Goal: Information Seeking & Learning: Learn about a topic

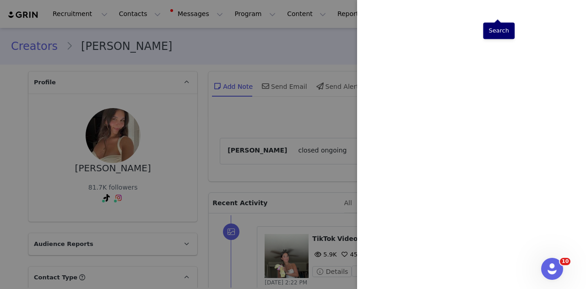
scroll to position [366, 0]
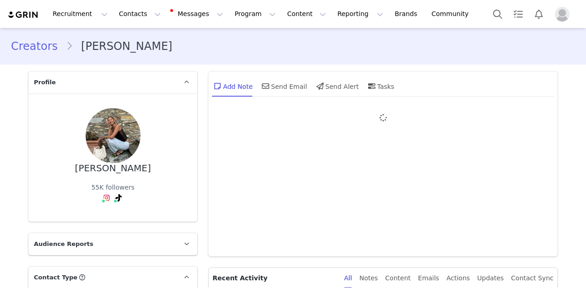
type input "+1 ([GEOGRAPHIC_DATA])"
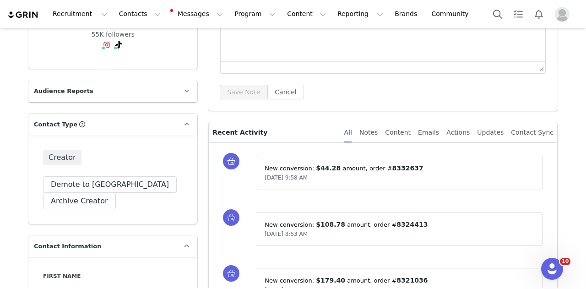
scroll to position [183, 0]
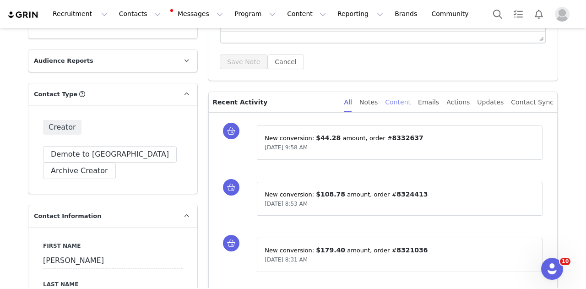
click at [410, 101] on div "Content" at bounding box center [398, 102] width 26 height 21
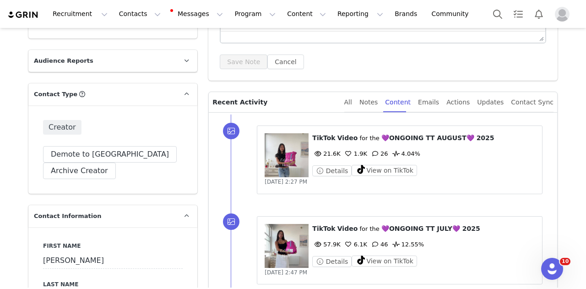
scroll to position [274, 0]
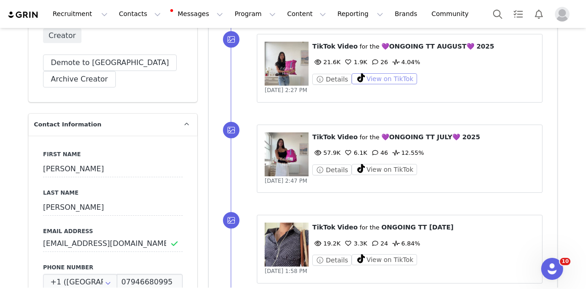
click at [392, 80] on button "View on TikTok" at bounding box center [383, 78] width 65 height 11
click at [500, 14] on button "Search" at bounding box center [497, 14] width 20 height 21
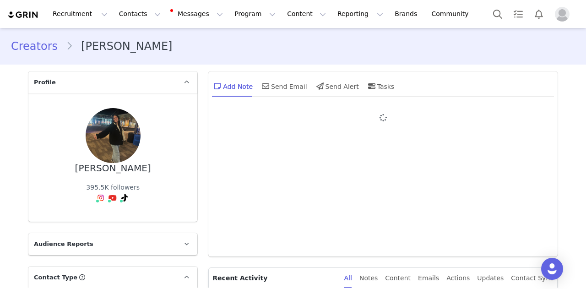
type input "+1 ([GEOGRAPHIC_DATA])"
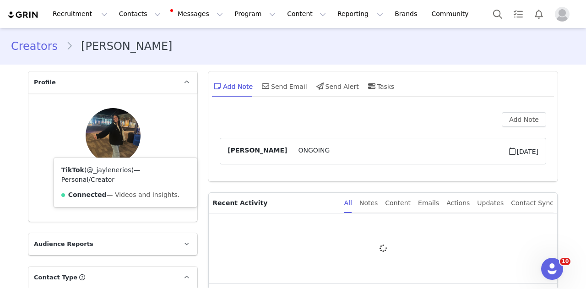
click at [110, 167] on link "@_jaylenerios" at bounding box center [108, 169] width 44 height 7
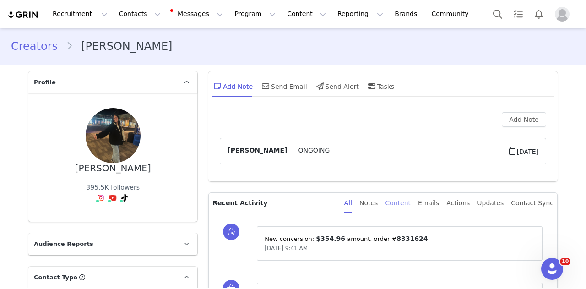
click at [409, 198] on div "Content" at bounding box center [398, 203] width 26 height 21
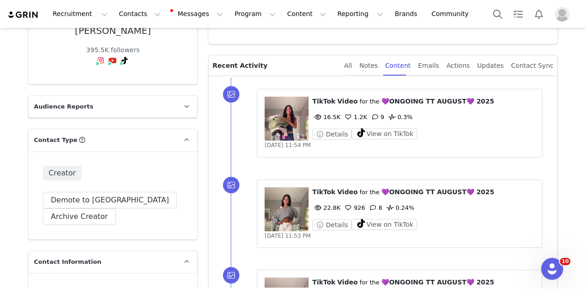
scroll to position [229, 0]
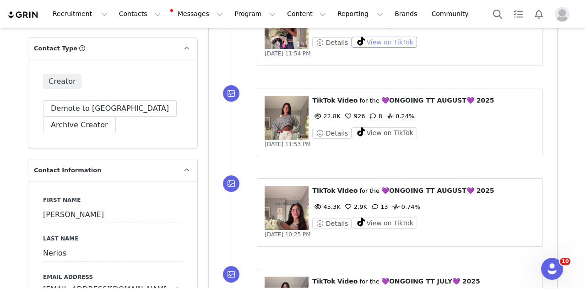
click at [389, 40] on button "View on TikTok" at bounding box center [383, 42] width 65 height 11
click at [376, 135] on button "View on TikTok" at bounding box center [383, 132] width 65 height 11
click at [376, 222] on button "View on TikTok" at bounding box center [383, 222] width 65 height 11
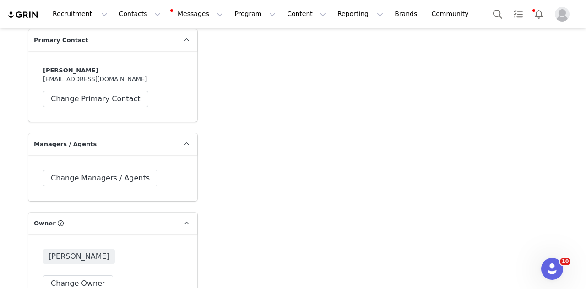
scroll to position [1967, 0]
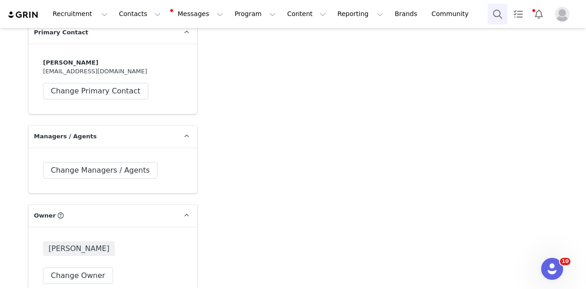
click at [504, 16] on button "Search" at bounding box center [497, 14] width 20 height 21
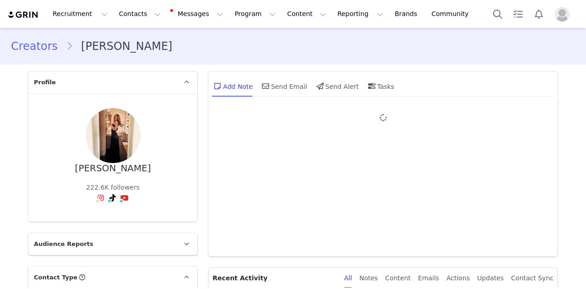
type input "+1 ([GEOGRAPHIC_DATA])"
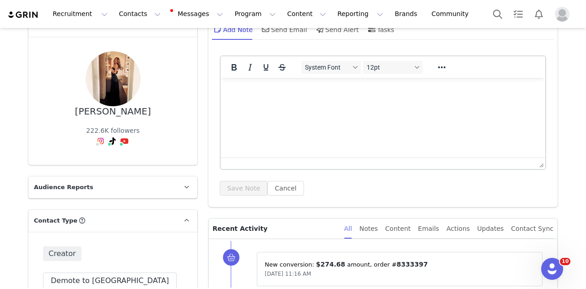
scroll to position [91, 0]
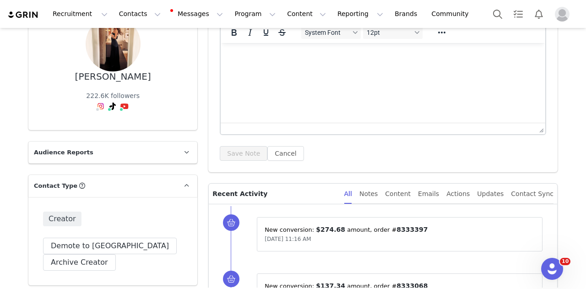
drag, startPoint x: 405, startPoint y: 188, endPoint x: 408, endPoint y: 162, distance: 25.8
click at [405, 188] on div "Content" at bounding box center [398, 193] width 26 height 21
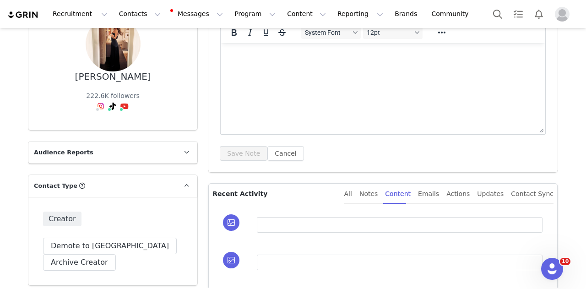
scroll to position [183, 0]
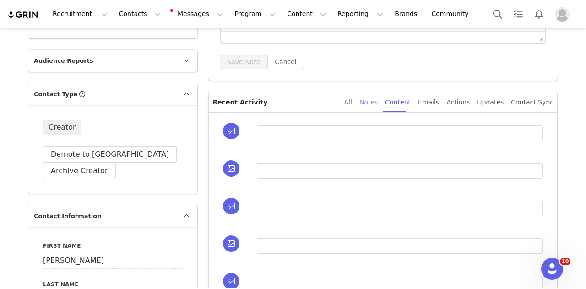
click at [377, 98] on div "Notes" at bounding box center [368, 102] width 18 height 21
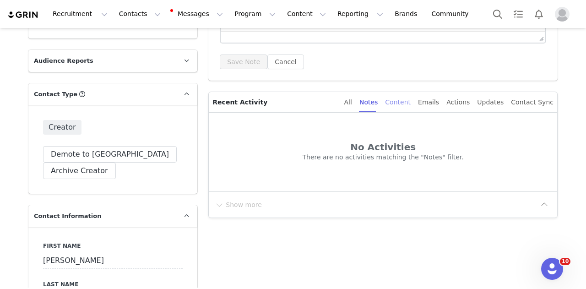
click at [410, 103] on div "Content" at bounding box center [398, 102] width 26 height 21
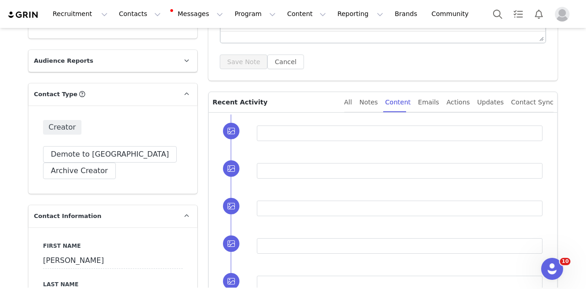
click at [359, 101] on div "All Notes Content Emails Actions Updates Contact Sync" at bounding box center [445, 102] width 216 height 20
click at [352, 102] on div "All" at bounding box center [348, 102] width 8 height 21
click at [402, 101] on div "Content" at bounding box center [398, 102] width 26 height 21
click at [377, 98] on div "Notes" at bounding box center [368, 102] width 18 height 21
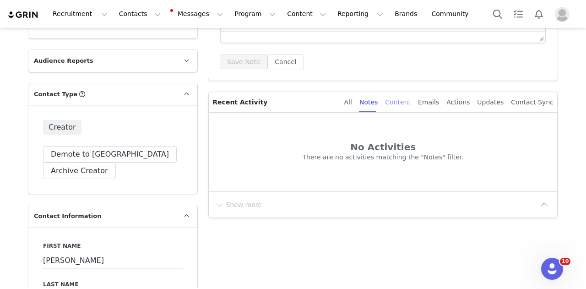
click at [410, 103] on div "Content" at bounding box center [398, 102] width 26 height 21
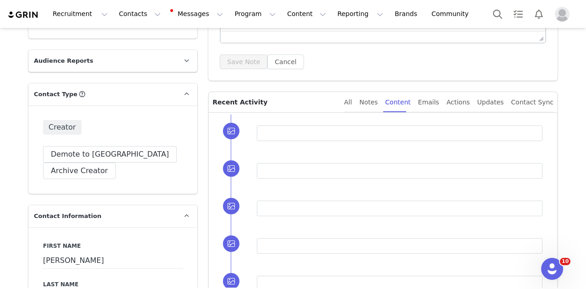
click at [369, 104] on div "All Notes Content Emails Actions Updates Contact Sync" at bounding box center [448, 102] width 209 height 21
click at [368, 104] on div "All Notes Content Emails Actions Updates Contact Sync" at bounding box center [448, 102] width 209 height 21
click at [352, 104] on div "All" at bounding box center [348, 102] width 8 height 21
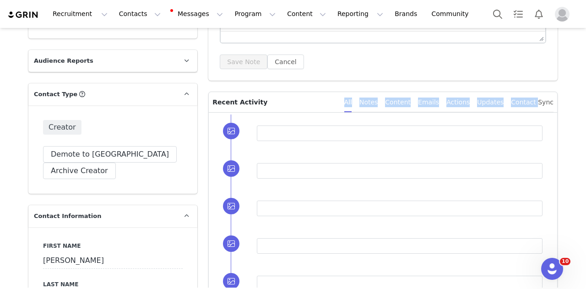
click at [352, 104] on div "All" at bounding box center [348, 102] width 8 height 21
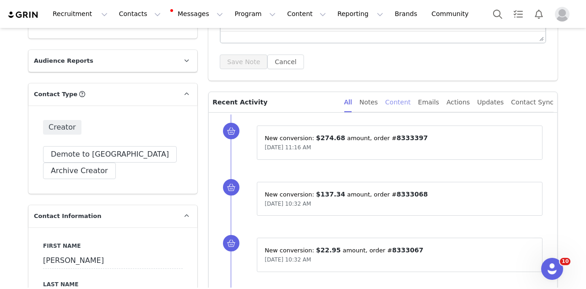
click at [403, 108] on div "Content" at bounding box center [398, 102] width 26 height 21
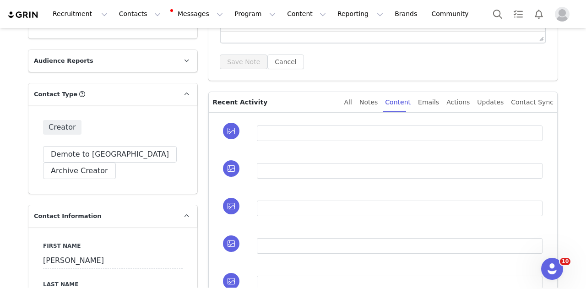
scroll to position [0, 0]
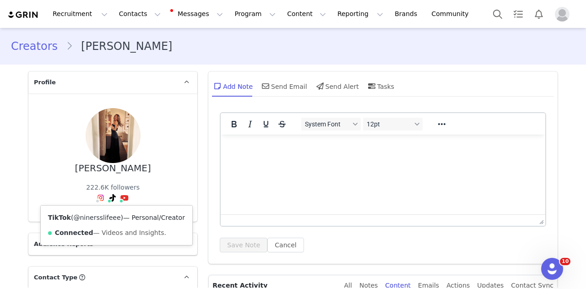
click at [98, 215] on link "@ninersslifeee" at bounding box center [96, 217] width 47 height 7
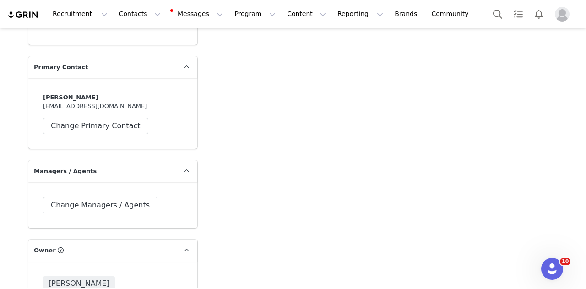
scroll to position [2104, 0]
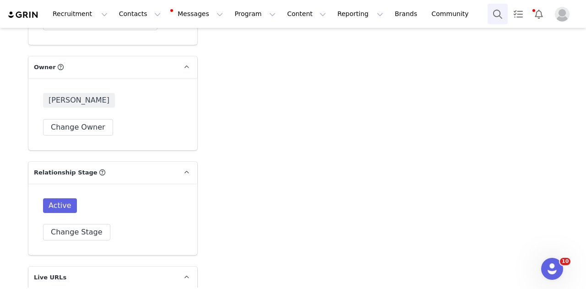
click at [503, 12] on button "Search" at bounding box center [497, 14] width 20 height 21
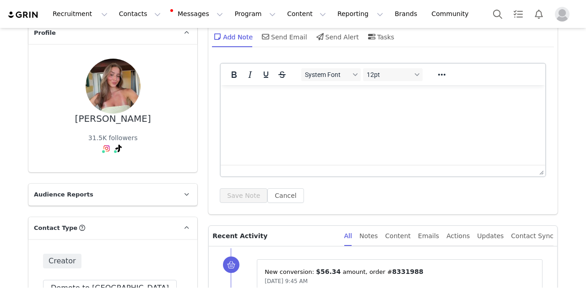
scroll to position [91, 0]
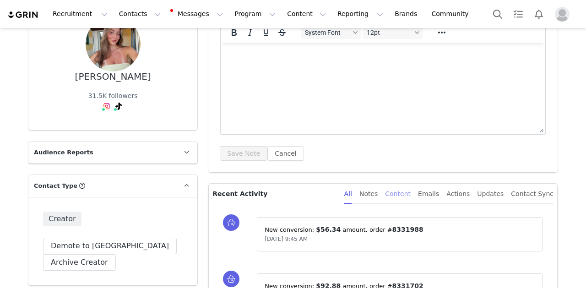
click at [408, 196] on div "Content" at bounding box center [398, 193] width 26 height 21
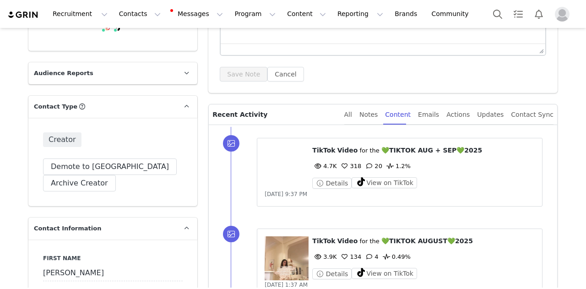
scroll to position [183, 0]
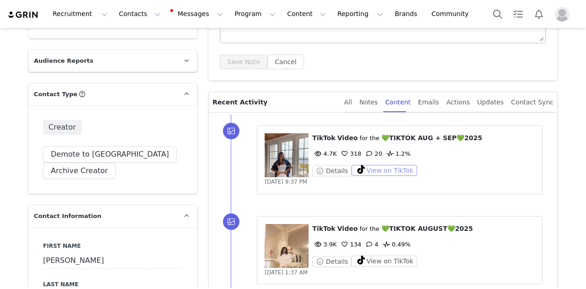
click at [384, 171] on button "View on TikTok" at bounding box center [383, 170] width 65 height 11
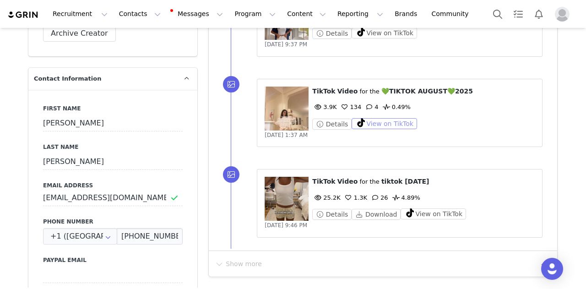
click at [389, 120] on button "View on TikTok" at bounding box center [383, 123] width 65 height 11
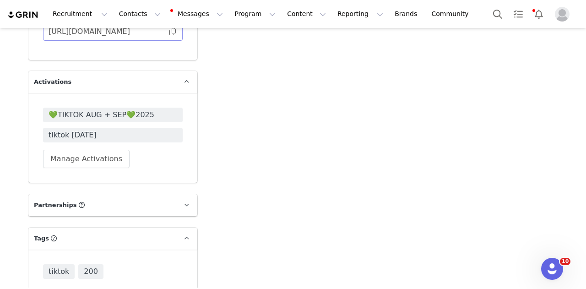
scroll to position [2470, 0]
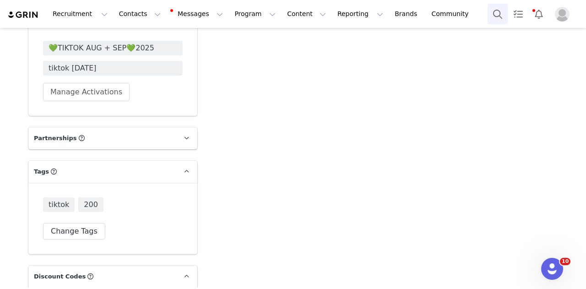
click at [506, 16] on button "Search" at bounding box center [497, 14] width 20 height 21
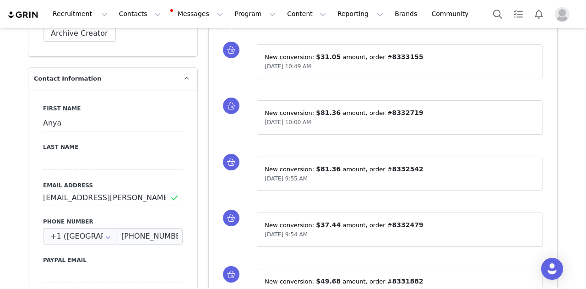
scroll to position [108, 0]
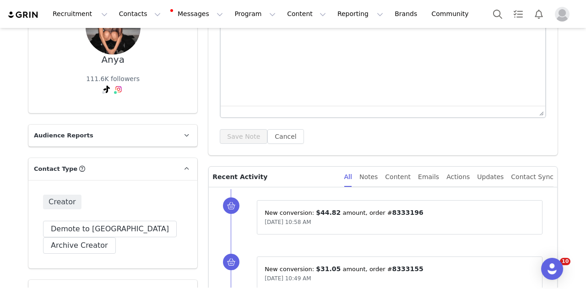
click at [410, 187] on div "Content" at bounding box center [398, 177] width 26 height 21
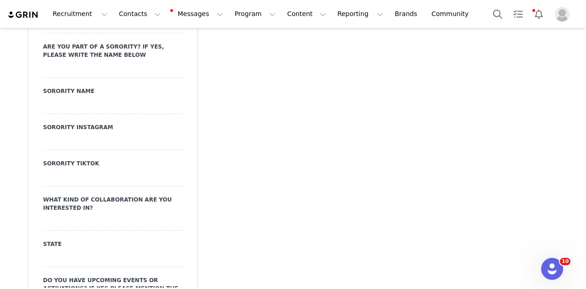
scroll to position [1281, 0]
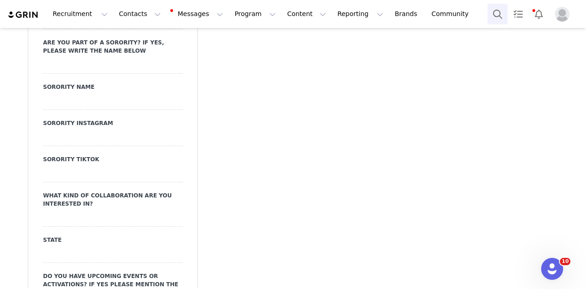
click at [494, 16] on button "Search" at bounding box center [497, 14] width 20 height 21
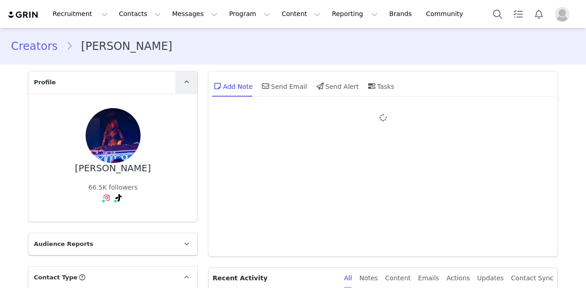
type input "+1 ([GEOGRAPHIC_DATA])"
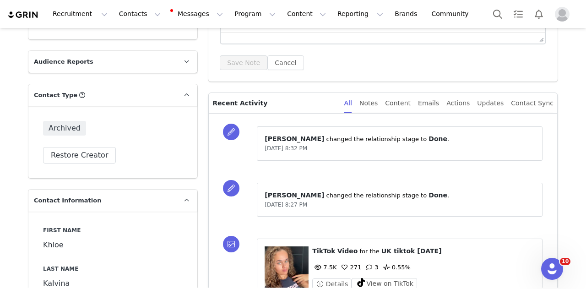
scroll to position [148, 0]
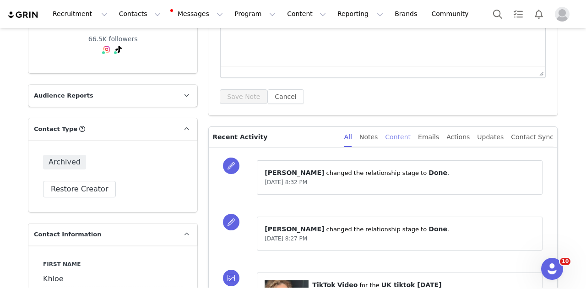
click at [408, 134] on div "Content" at bounding box center [398, 137] width 26 height 21
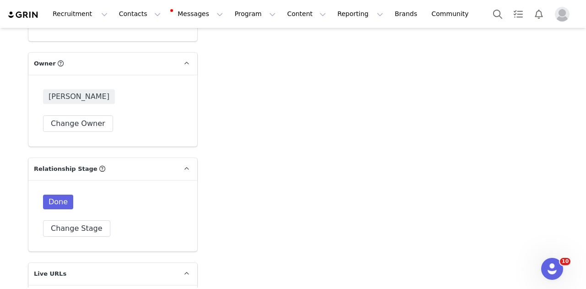
scroll to position [2390, 0]
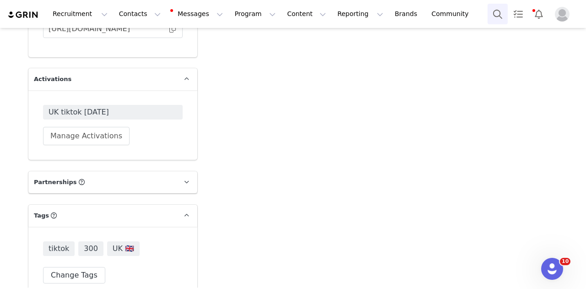
click at [489, 11] on button "Search" at bounding box center [497, 14] width 20 height 21
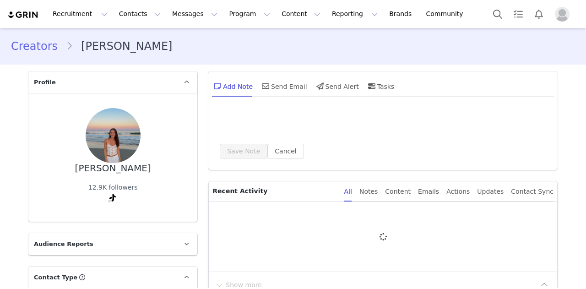
type input "+1 ([GEOGRAPHIC_DATA])"
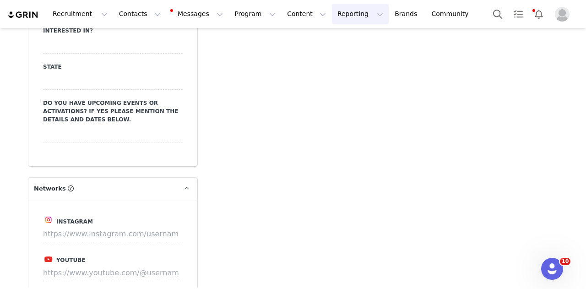
scroll to position [1601, 0]
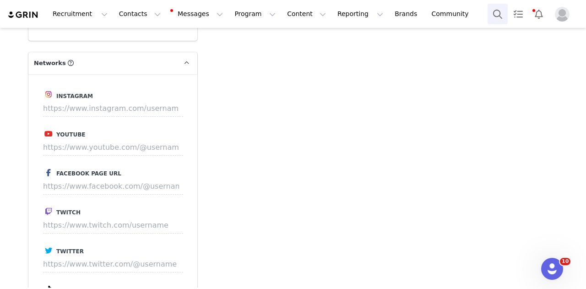
click at [489, 13] on button "Search" at bounding box center [497, 14] width 20 height 21
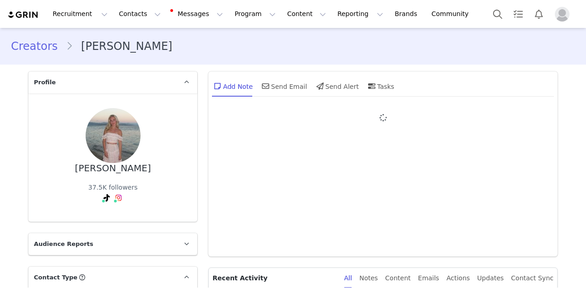
type input "+1 ([GEOGRAPHIC_DATA])"
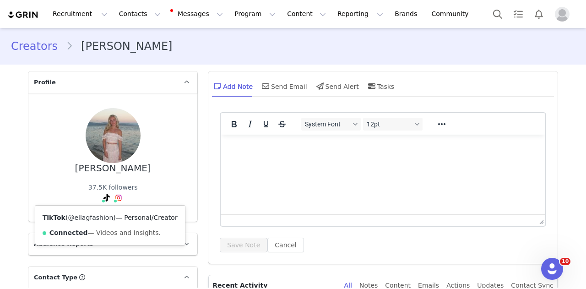
click at [93, 215] on link "@ellagfashion" at bounding box center [90, 217] width 45 height 7
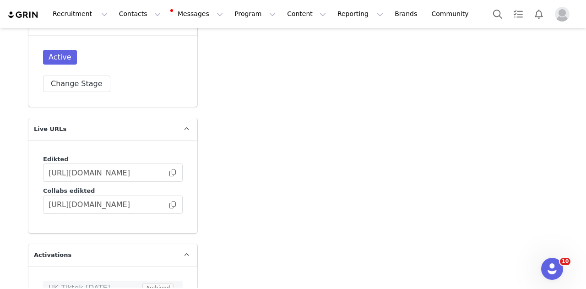
scroll to position [2516, 0]
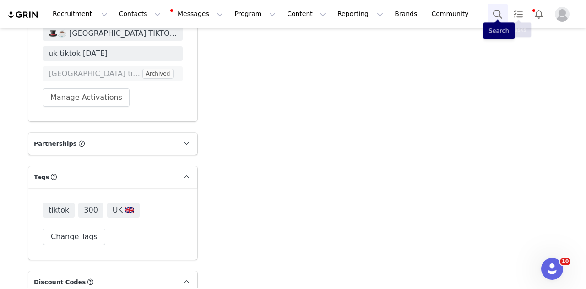
click at [498, 16] on button "Search" at bounding box center [497, 14] width 20 height 21
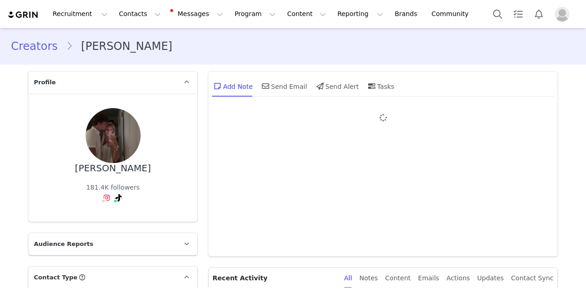
type input "+1 ([GEOGRAPHIC_DATA])"
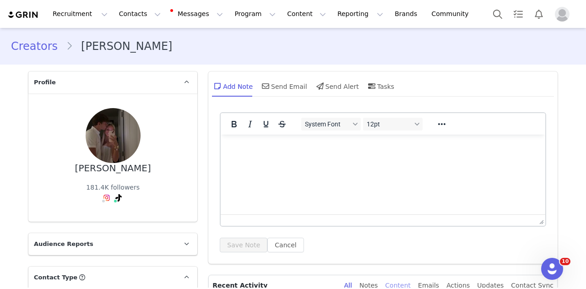
drag, startPoint x: 414, startPoint y: 283, endPoint x: 414, endPoint y: 278, distance: 5.1
click at [410, 281] on div "Content" at bounding box center [398, 285] width 26 height 21
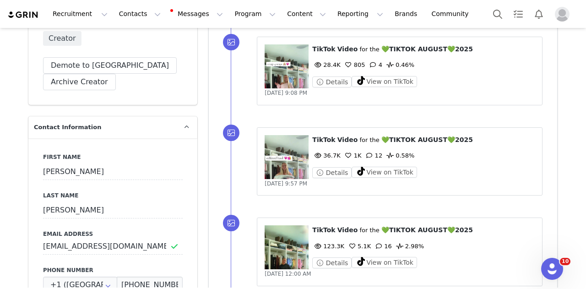
scroll to position [183, 0]
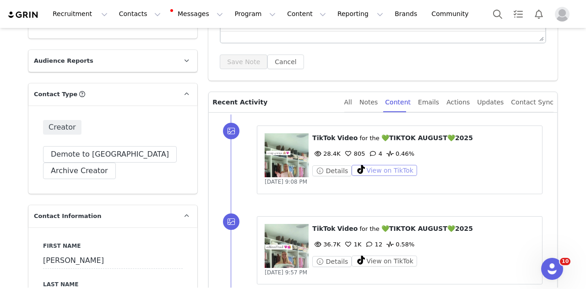
click at [393, 170] on button "View on TikTok" at bounding box center [383, 170] width 65 height 11
click at [379, 260] on button "View on TikTok" at bounding box center [383, 260] width 65 height 11
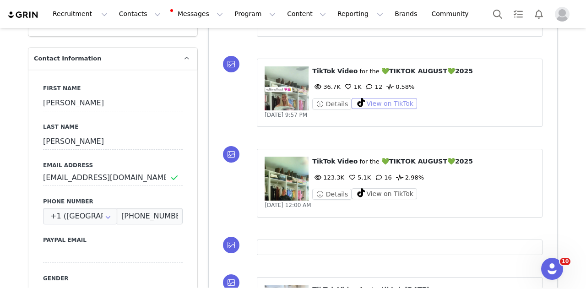
scroll to position [366, 0]
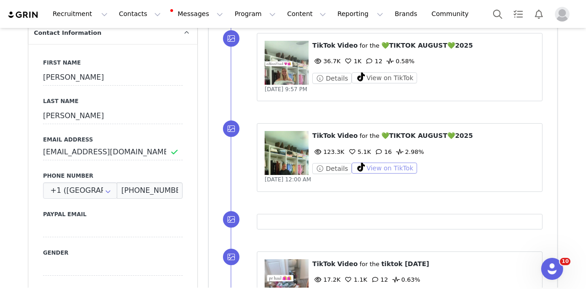
click at [387, 164] on button "View on TikTok" at bounding box center [383, 167] width 65 height 11
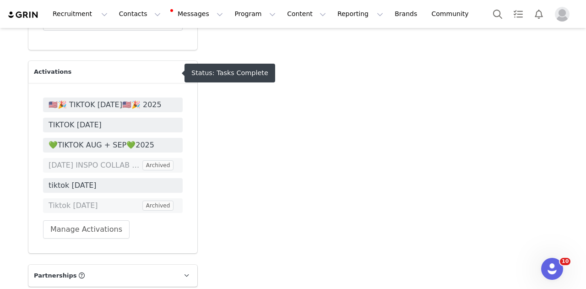
scroll to position [2653, 0]
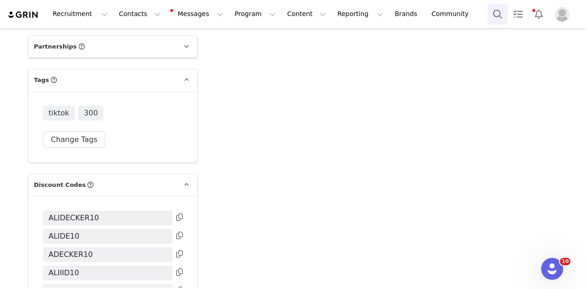
click at [494, 9] on button "Search" at bounding box center [497, 14] width 20 height 21
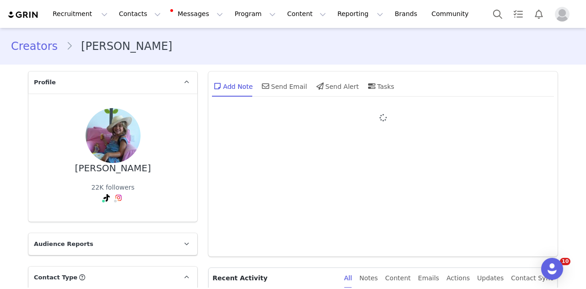
type input "+1 ([GEOGRAPHIC_DATA])"
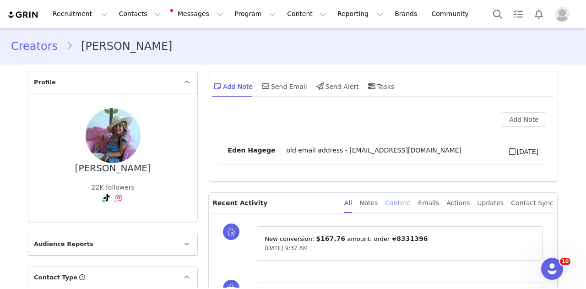
click at [410, 206] on div "Content" at bounding box center [398, 203] width 26 height 21
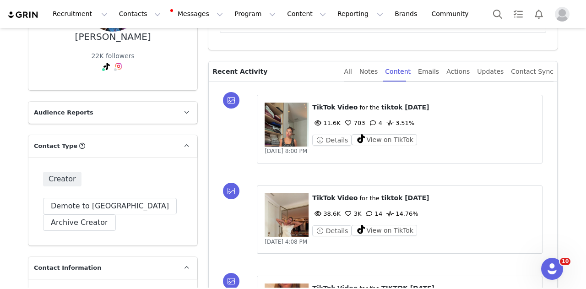
scroll to position [46, 0]
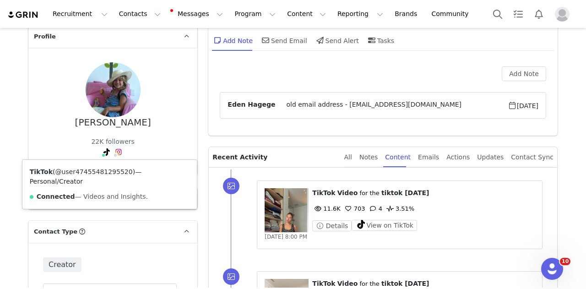
click at [89, 173] on link "@user47455481295520" at bounding box center [93, 171] width 77 height 7
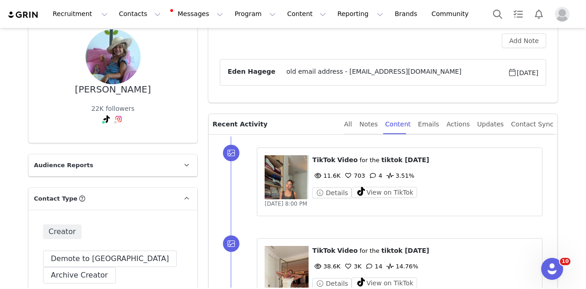
scroll to position [91, 0]
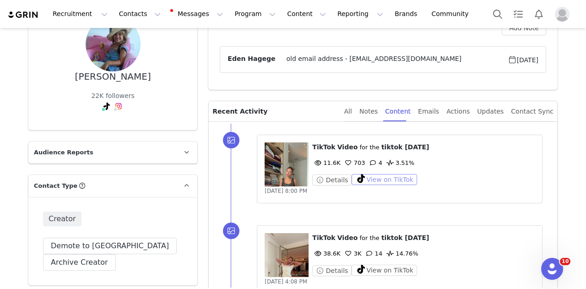
click at [364, 182] on button "View on TikTok" at bounding box center [383, 179] width 65 height 11
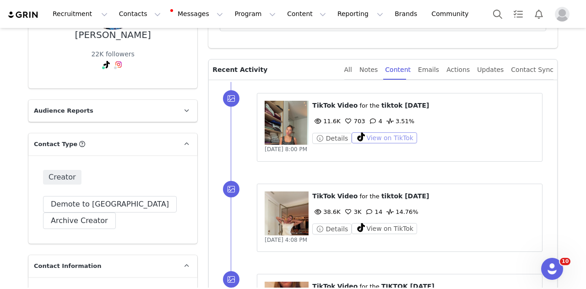
scroll to position [183, 0]
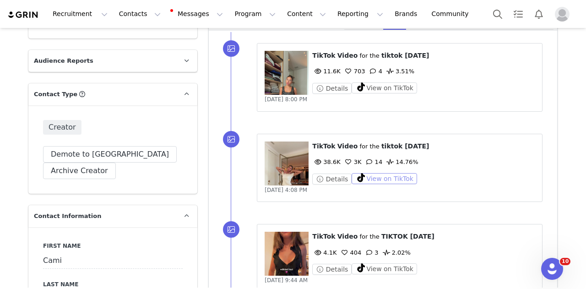
click at [365, 180] on button "View on TikTok" at bounding box center [383, 178] width 65 height 11
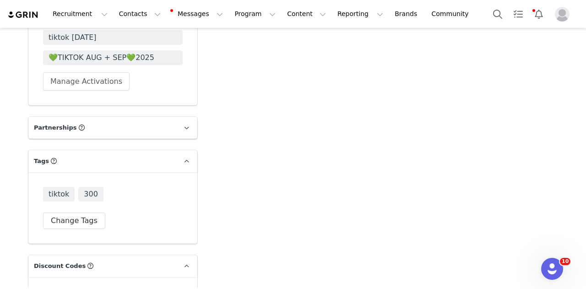
scroll to position [2562, 0]
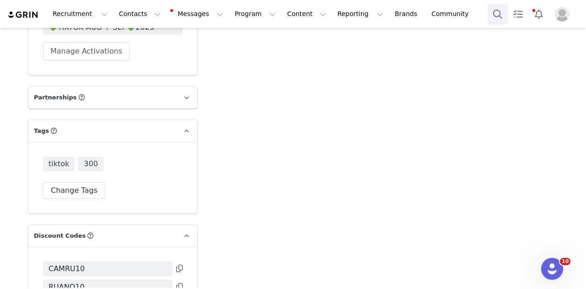
click at [495, 11] on button "Search" at bounding box center [497, 14] width 20 height 21
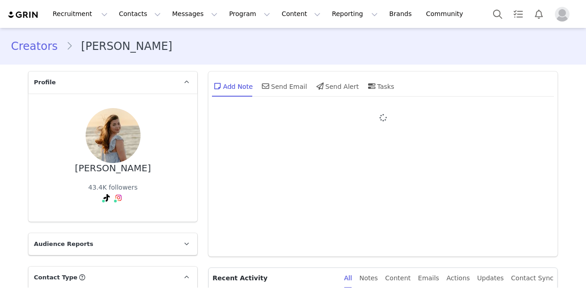
type input "+1 ([GEOGRAPHIC_DATA])"
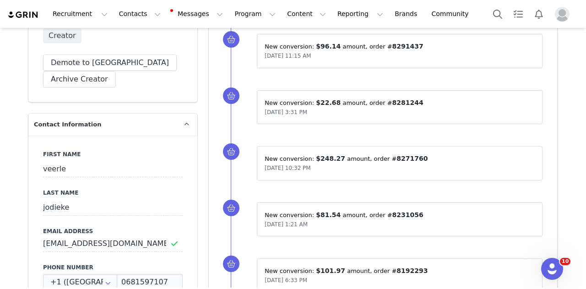
scroll to position [46, 0]
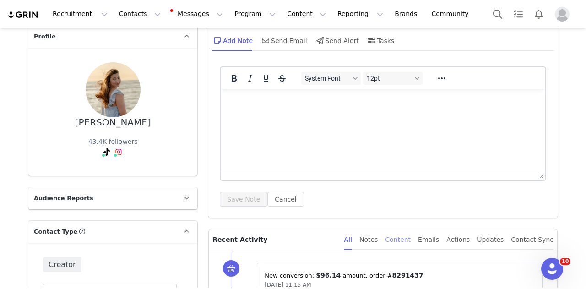
click at [410, 237] on div "Content" at bounding box center [398, 239] width 26 height 21
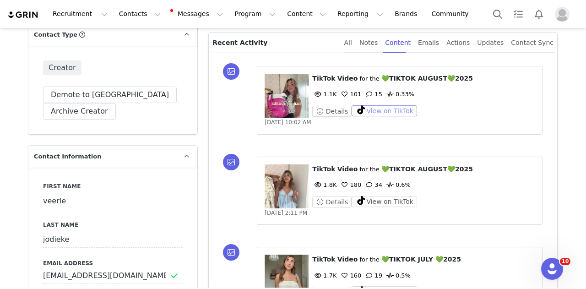
scroll to position [229, 0]
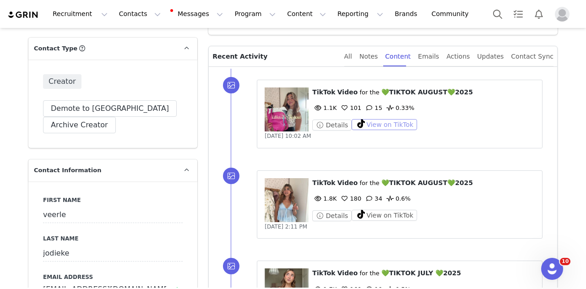
click at [391, 124] on button "View on TikTok" at bounding box center [383, 124] width 65 height 11
click at [381, 210] on button "View on TikTok" at bounding box center [383, 215] width 65 height 11
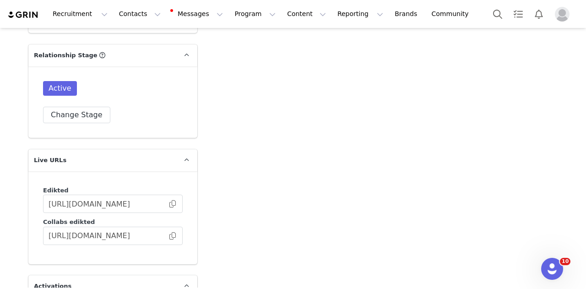
scroll to position [2287, 0]
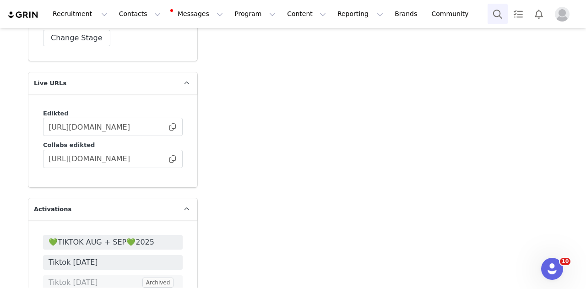
click at [491, 14] on button "Search" at bounding box center [497, 14] width 20 height 21
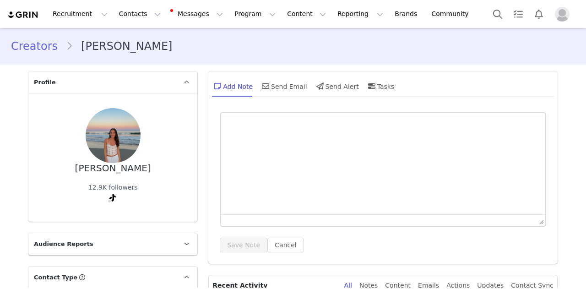
type input "+1 ([GEOGRAPHIC_DATA])"
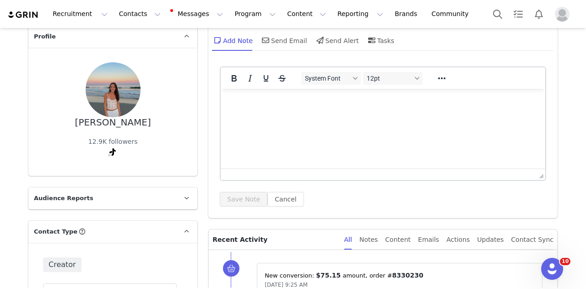
click at [407, 238] on div "Content" at bounding box center [398, 239] width 26 height 21
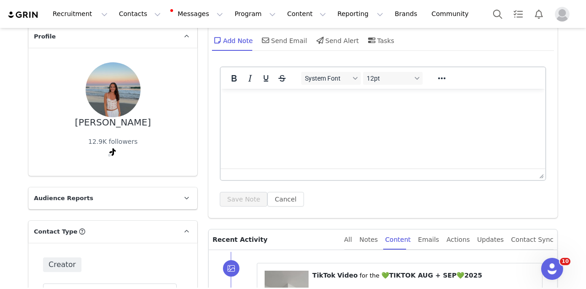
scroll to position [229, 0]
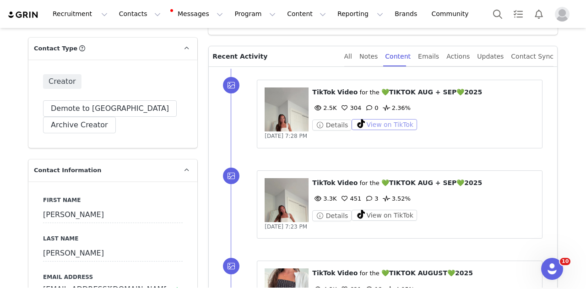
click at [383, 119] on button "View on TikTok" at bounding box center [383, 124] width 65 height 11
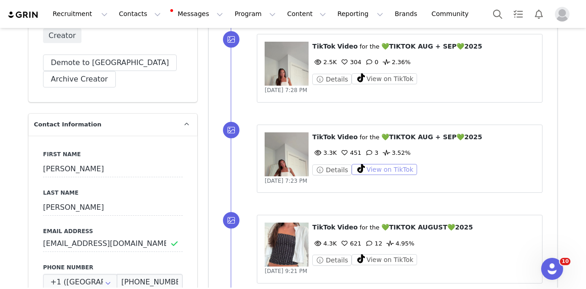
click at [392, 166] on button "View on TikTok" at bounding box center [383, 169] width 65 height 11
click at [370, 257] on button "View on TikTok" at bounding box center [383, 259] width 65 height 11
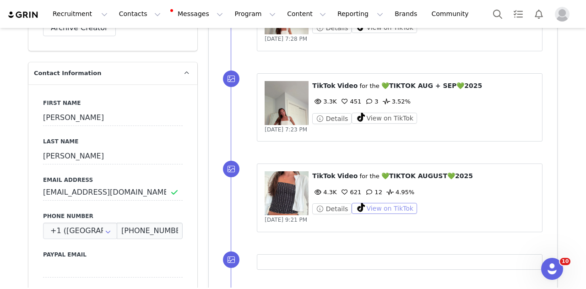
scroll to position [412, 0]
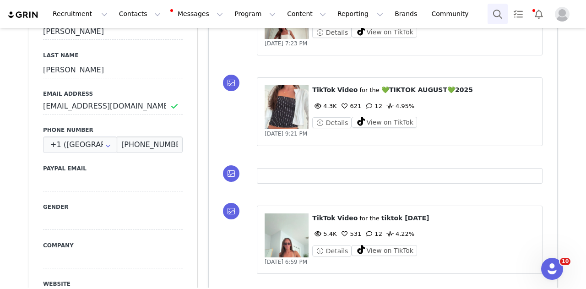
click at [498, 20] on button "Search" at bounding box center [497, 14] width 20 height 21
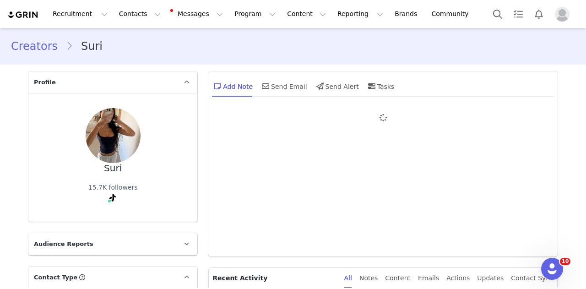
type input "+1 ([GEOGRAPHIC_DATA])"
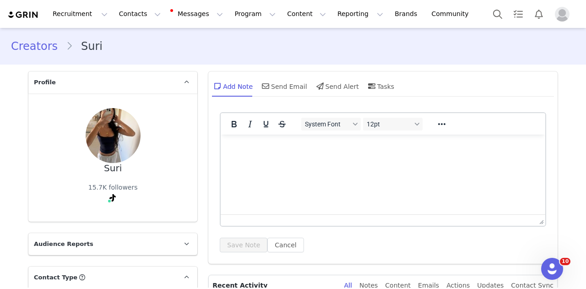
drag, startPoint x: 408, startPoint y: 278, endPoint x: 406, endPoint y: 273, distance: 4.9
click at [408, 277] on div "Content" at bounding box center [398, 285] width 26 height 21
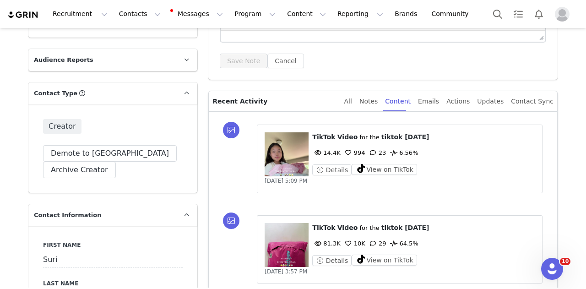
scroll to position [183, 0]
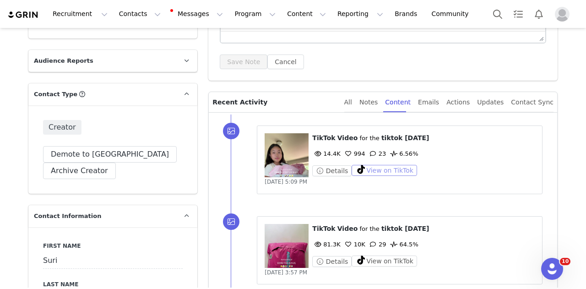
click at [382, 172] on button "View on TikTok" at bounding box center [383, 170] width 65 height 11
click at [369, 258] on button "View on TikTok" at bounding box center [383, 260] width 65 height 11
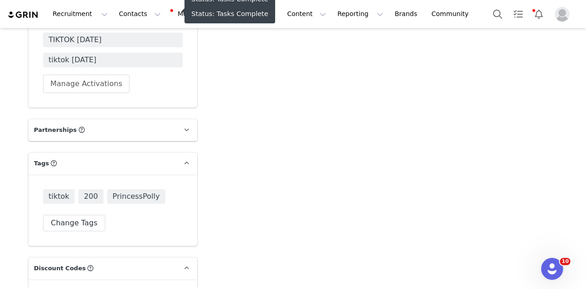
scroll to position [2562, 0]
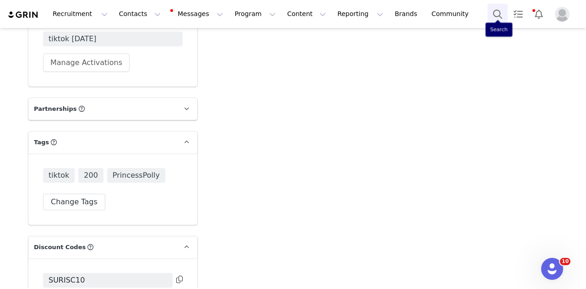
click at [496, 9] on button "Search" at bounding box center [497, 14] width 20 height 21
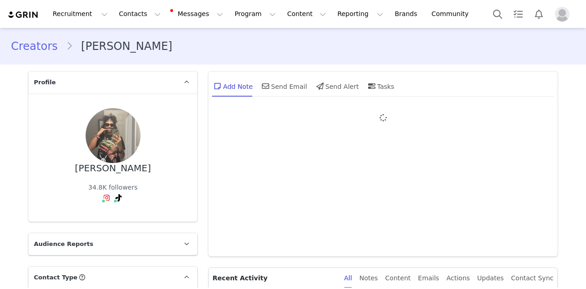
type input "+1 ([GEOGRAPHIC_DATA])"
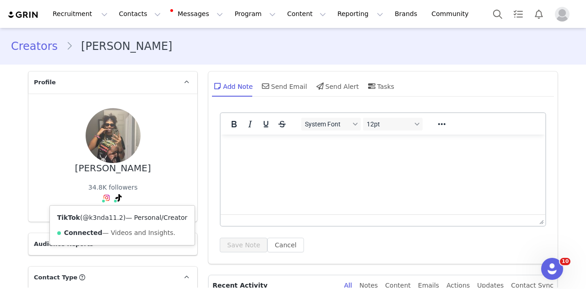
click at [104, 214] on link "@k3nda11.2" at bounding box center [102, 217] width 41 height 7
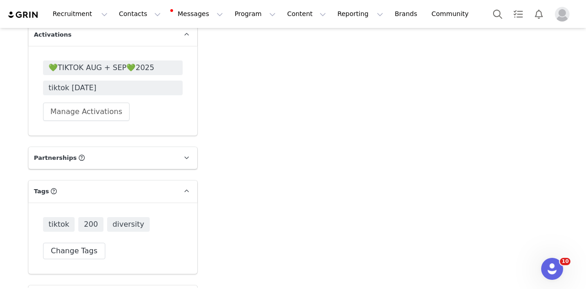
scroll to position [2516, 0]
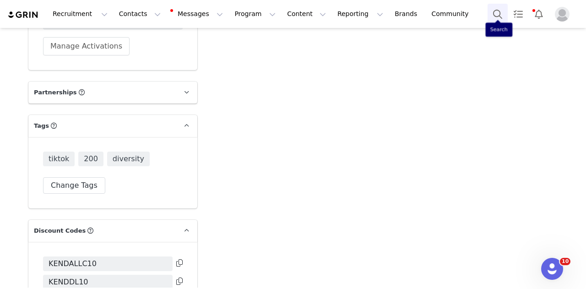
click at [490, 10] on button "Search" at bounding box center [497, 14] width 20 height 21
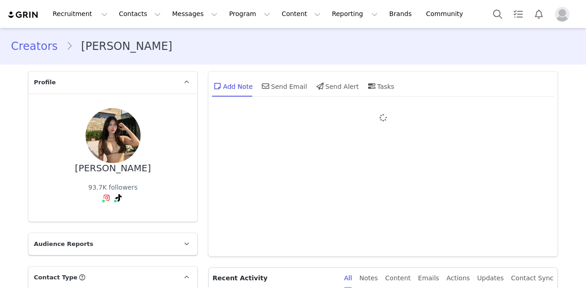
type input "+1 ([GEOGRAPHIC_DATA])"
drag, startPoint x: 355, startPoint y: 110, endPoint x: 253, endPoint y: 166, distance: 115.9
click at [261, 166] on div at bounding box center [382, 182] width 349 height 149
click at [244, 164] on div at bounding box center [383, 178] width 326 height 133
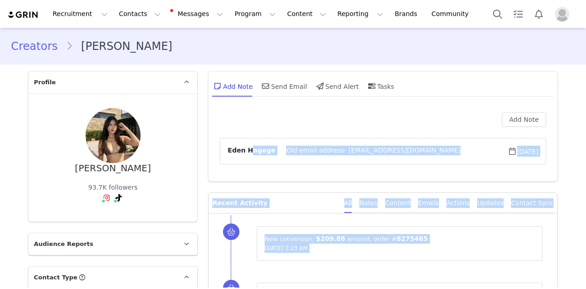
drag, startPoint x: 244, startPoint y: 164, endPoint x: 221, endPoint y: 158, distance: 24.6
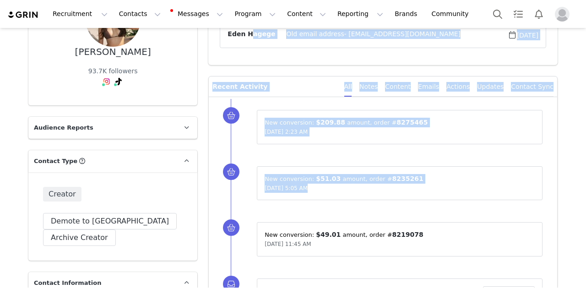
scroll to position [46, 0]
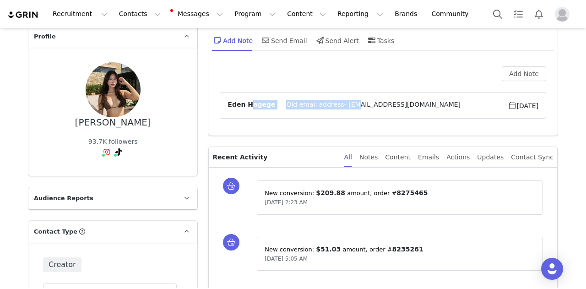
drag, startPoint x: 329, startPoint y: 138, endPoint x: 374, endPoint y: 86, distance: 68.7
click at [378, 86] on div "Add Note Eden Hagege Old email address- yangcamillec@gmail.com Jul 23, 2025" at bounding box center [383, 95] width 326 height 58
click at [323, 79] on div "Add Note" at bounding box center [383, 73] width 326 height 15
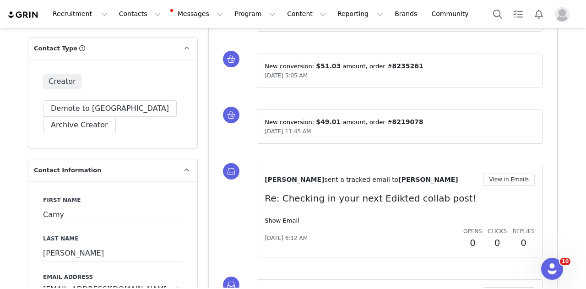
scroll to position [457, 0]
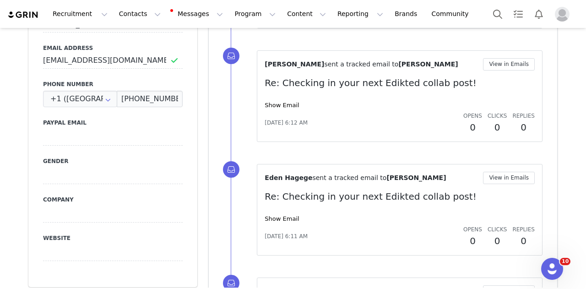
drag, startPoint x: 118, startPoint y: 183, endPoint x: 161, endPoint y: 161, distance: 47.9
click at [161, 161] on label "Gender" at bounding box center [113, 161] width 140 height 8
drag, startPoint x: 178, startPoint y: 152, endPoint x: 191, endPoint y: 134, distance: 22.3
click at [192, 134] on div "First Name Camy Last Name Yang Email Address camyyangg@gmail.com Phone Number +…" at bounding box center [112, 119] width 169 height 334
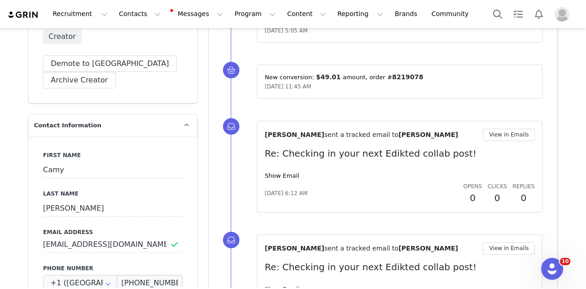
scroll to position [0, 0]
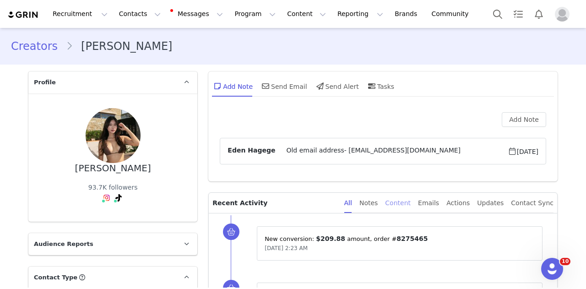
click at [405, 197] on div "Content" at bounding box center [398, 203] width 26 height 21
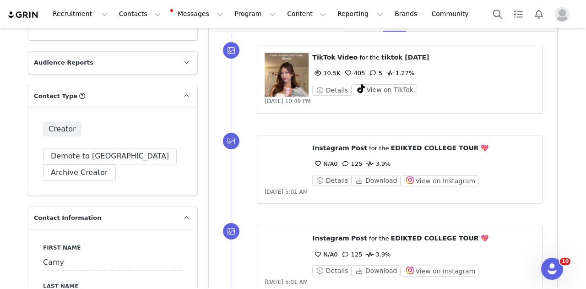
scroll to position [183, 0]
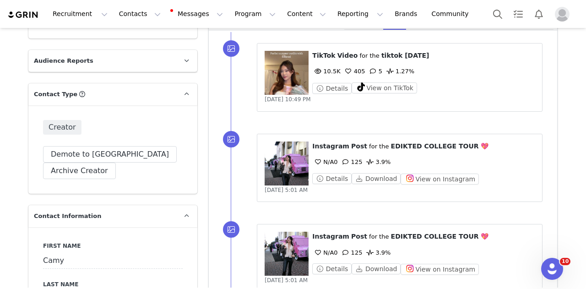
click at [398, 142] on span "EDIKTED COLLEGE TOUR 💖" at bounding box center [440, 145] width 98 height 7
drag, startPoint x: 398, startPoint y: 140, endPoint x: 398, endPoint y: 125, distance: 15.6
click at [398, 142] on span "EDIKTED COLLEGE TOUR 💖" at bounding box center [440, 145] width 98 height 7
click at [381, 80] on div "⁨ TikTok ⁩ ⁨ Video ⁩ for the ⁨ tiktok july 2025 ⁩ 10.5K 405 5 1.27% Details Vie…" at bounding box center [423, 72] width 222 height 43
click at [381, 86] on button "View on TikTok" at bounding box center [383, 87] width 65 height 11
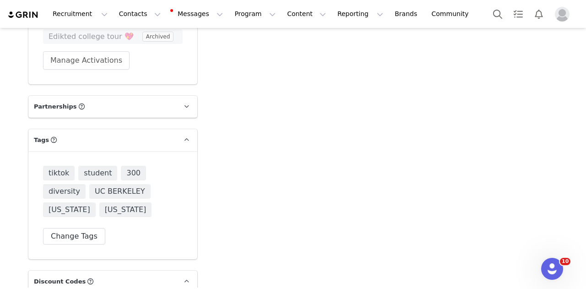
scroll to position [2562, 0]
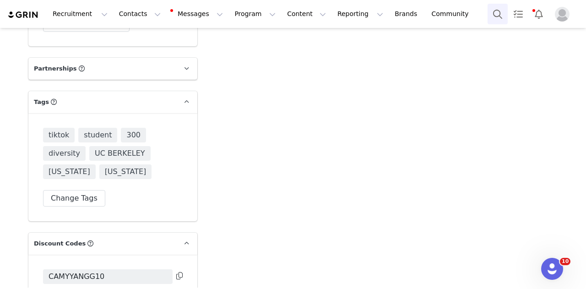
click at [494, 9] on button "Search" at bounding box center [497, 14] width 20 height 21
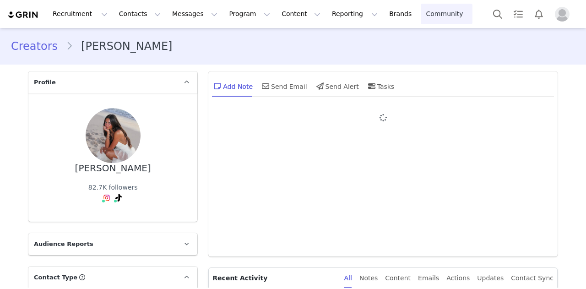
type input "+1 ([GEOGRAPHIC_DATA])"
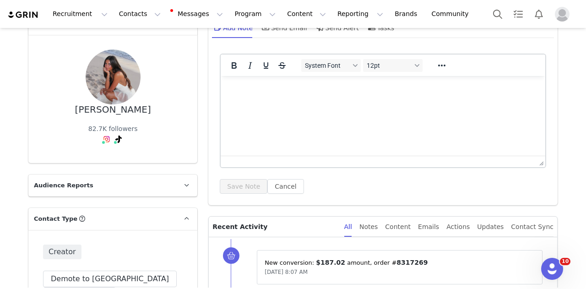
scroll to position [91, 0]
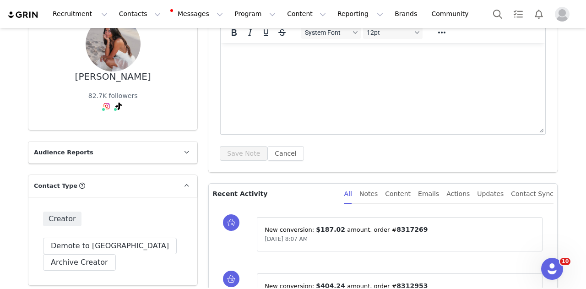
click at [397, 192] on div "All Notes Content Emails Actions Updates Contact Sync" at bounding box center [448, 193] width 209 height 21
click at [400, 192] on div "Content" at bounding box center [398, 193] width 26 height 21
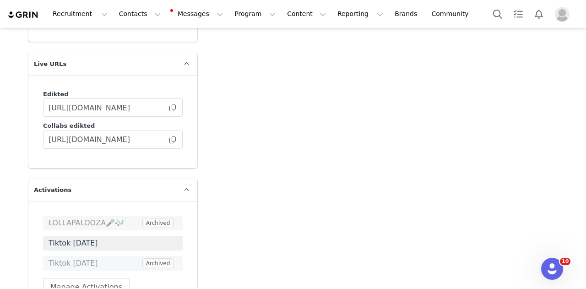
scroll to position [2379, 0]
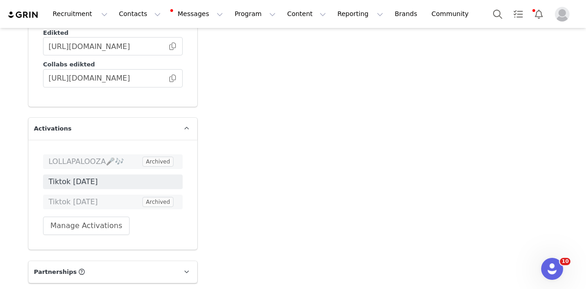
click at [484, 6] on div "Recruitment Recruitment Creator Search Curated Lists Landing Pages Web Extensio…" at bounding box center [293, 14] width 586 height 28
click at [493, 7] on button "Search" at bounding box center [497, 14] width 20 height 21
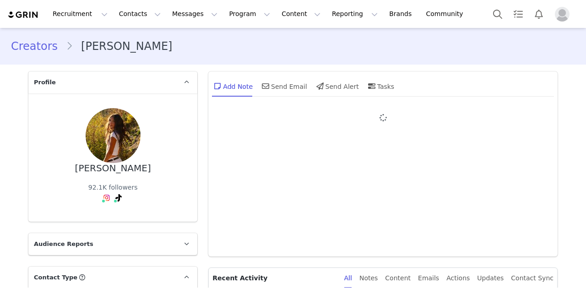
type input "+1 ([GEOGRAPHIC_DATA])"
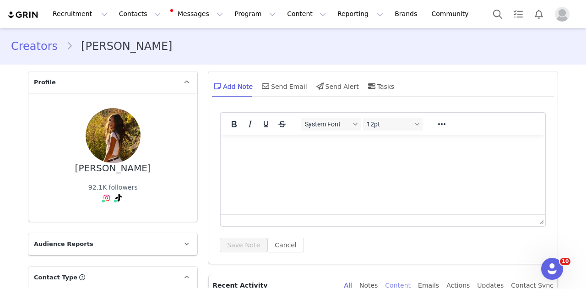
click at [410, 284] on div "Content" at bounding box center [398, 285] width 26 height 21
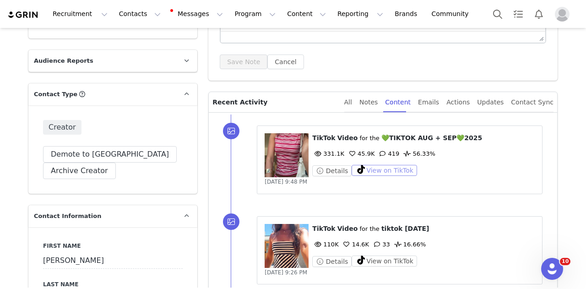
click at [383, 172] on button "View on TikTok" at bounding box center [383, 170] width 65 height 11
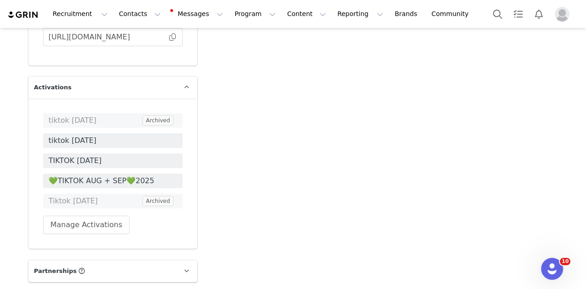
scroll to position [2470, 0]
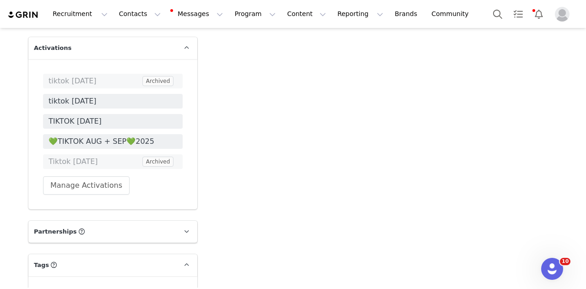
click at [480, 10] on div "Recruitment Recruitment Creator Search Curated Lists Landing Pages Web Extensio…" at bounding box center [293, 14] width 586 height 28
click at [489, 11] on button "Search" at bounding box center [497, 14] width 20 height 21
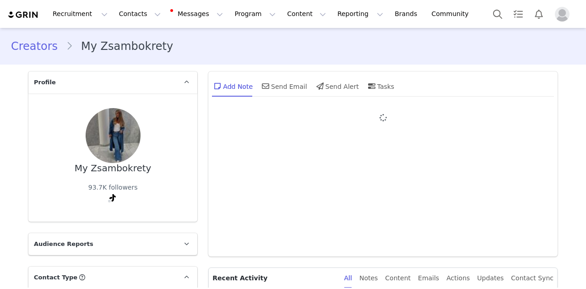
type input "+1 ([GEOGRAPHIC_DATA])"
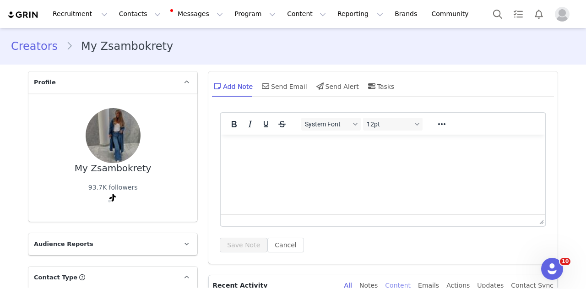
click at [410, 280] on div "Content" at bounding box center [398, 285] width 26 height 21
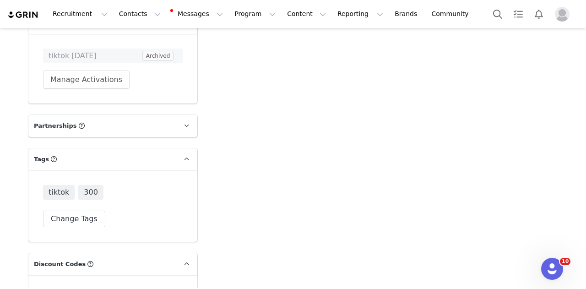
scroll to position [2653, 0]
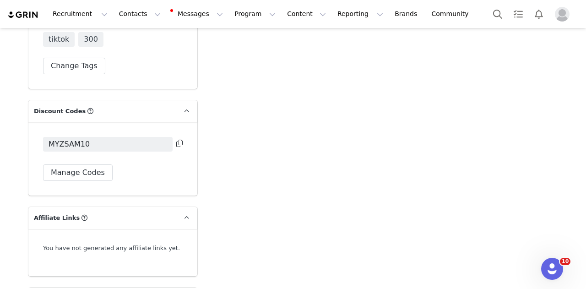
click at [177, 140] on icon at bounding box center [179, 143] width 6 height 7
